Goal: Use online tool/utility

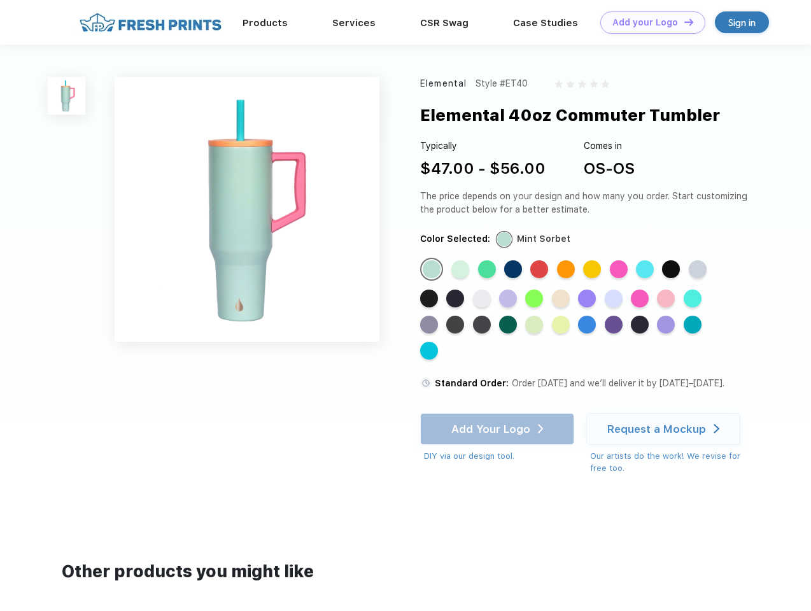
click at [648, 22] on link "Add your Logo Design Tool" at bounding box center [653, 22] width 105 height 22
click at [0, 0] on div "Design Tool" at bounding box center [0, 0] width 0 height 0
click at [683, 22] on link "Add your Logo Design Tool" at bounding box center [653, 22] width 105 height 22
click at [67, 96] on img at bounding box center [67, 96] width 38 height 38
click at [433, 270] on div "Standard Color" at bounding box center [432, 269] width 18 height 18
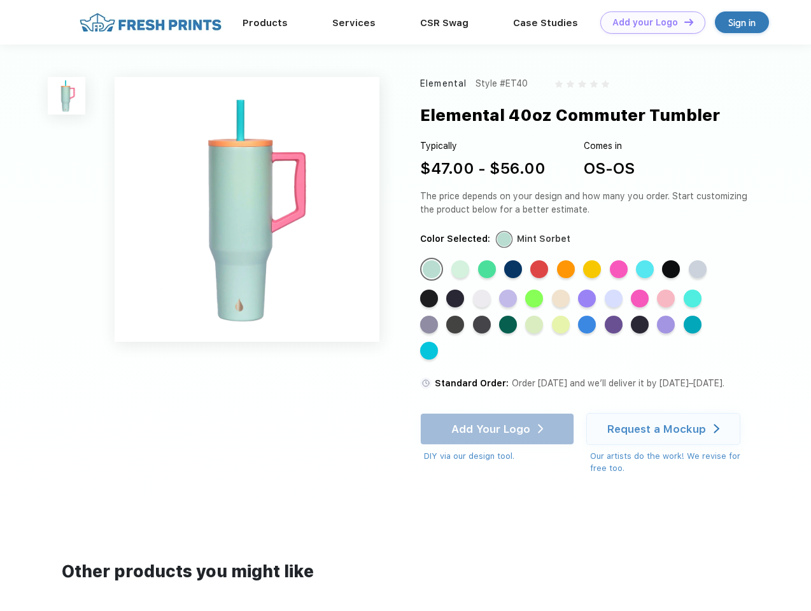
click at [462, 270] on div "Standard Color" at bounding box center [461, 269] width 18 height 18
click at [488, 270] on div "Standard Color" at bounding box center [487, 269] width 18 height 18
click at [515, 270] on div "Standard Color" at bounding box center [513, 269] width 18 height 18
click at [541, 270] on div "Standard Color" at bounding box center [539, 269] width 18 height 18
click at [567, 270] on div "Standard Color" at bounding box center [566, 269] width 18 height 18
